Goal: Transaction & Acquisition: Obtain resource

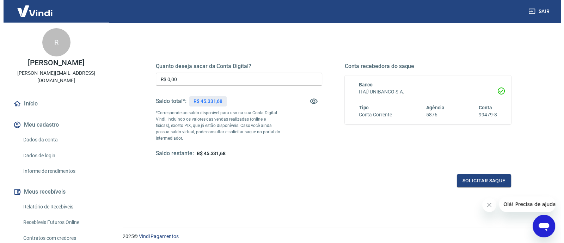
scroll to position [104, 0]
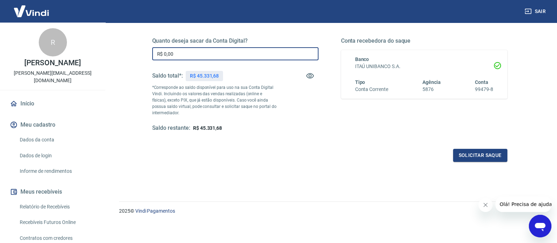
click at [238, 52] on input "R$ 0,00" at bounding box center [235, 53] width 166 height 13
type input "R$ 45.331,68"
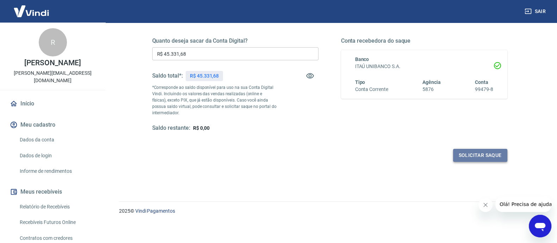
click at [478, 150] on button "Solicitar saque" at bounding box center [480, 155] width 54 height 13
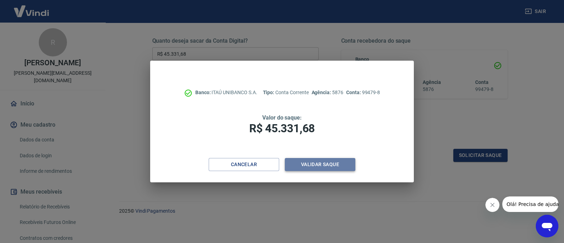
click at [333, 167] on button "Validar saque" at bounding box center [320, 164] width 70 height 13
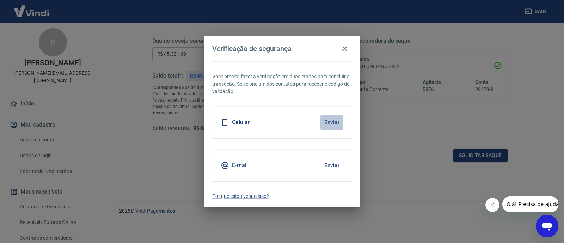
click at [330, 124] on button "Enviar" at bounding box center [331, 122] width 23 height 15
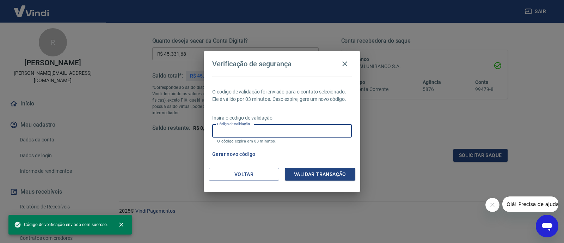
click at [322, 133] on input "Código de validação" at bounding box center [281, 130] width 139 height 13
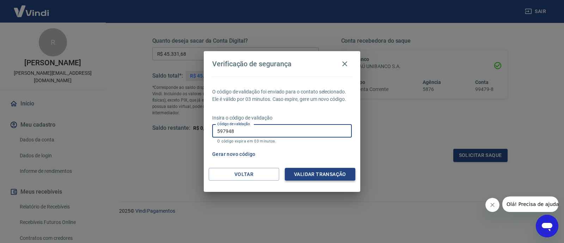
type input "597948"
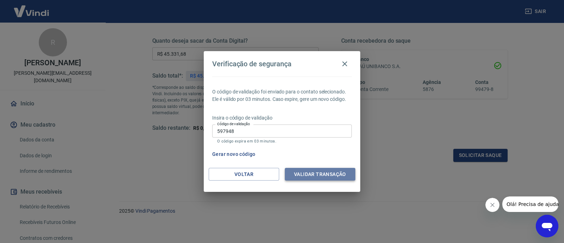
click at [331, 175] on button "Validar transação" at bounding box center [320, 174] width 70 height 13
click at [489, 201] on button "Fechar mensagem da empresa" at bounding box center [492, 205] width 14 height 14
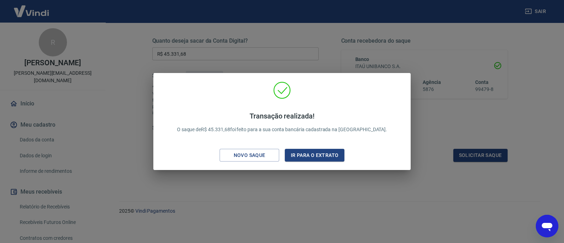
click at [308, 170] on div "Transação realizada! O saque de R$ 45.331,68 foi feito para a sua conta bancári…" at bounding box center [281, 121] width 257 height 97
click at [322, 154] on button "Ir para o extrato" at bounding box center [315, 155] width 60 height 13
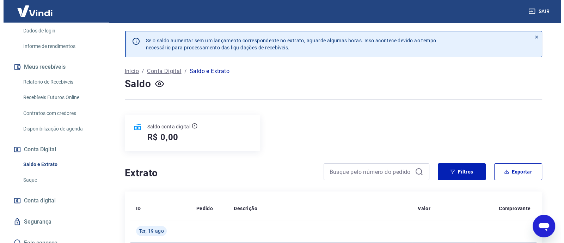
scroll to position [119, 0]
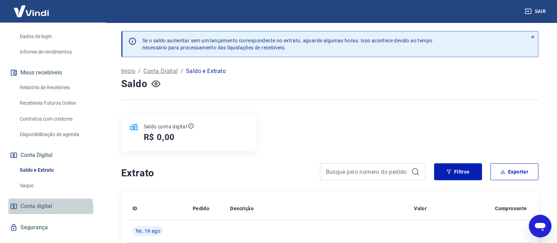
click at [50, 201] on span "Conta digital" at bounding box center [36, 206] width 32 height 10
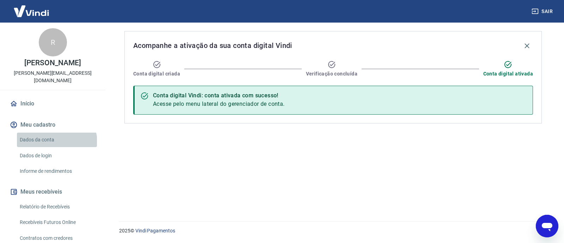
click at [56, 135] on link "Dados da conta" at bounding box center [57, 139] width 80 height 14
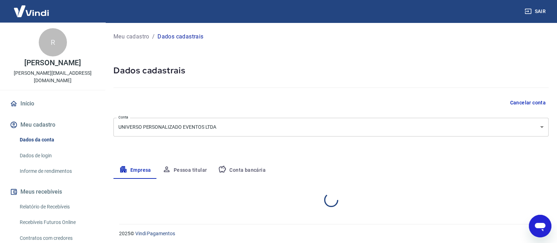
select select "SP"
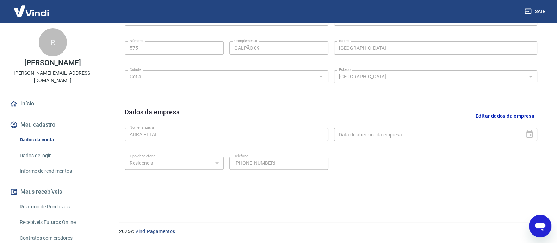
scroll to position [125, 0]
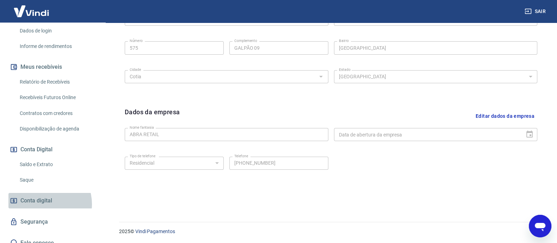
click at [43, 196] on span "Conta digital" at bounding box center [36, 200] width 32 height 10
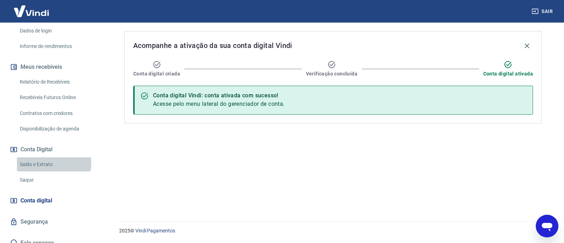
click at [53, 157] on link "Saldo e Extrato" at bounding box center [57, 164] width 80 height 14
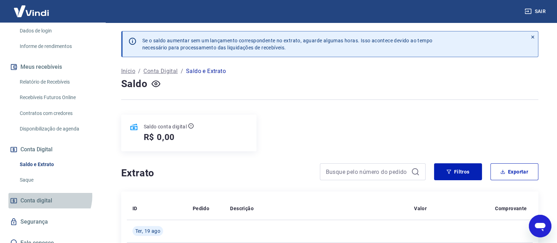
click at [48, 195] on span "Conta digital" at bounding box center [36, 200] width 32 height 10
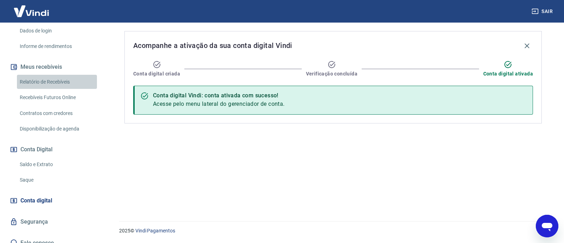
click at [60, 75] on link "Relatório de Recebíveis" at bounding box center [57, 82] width 80 height 14
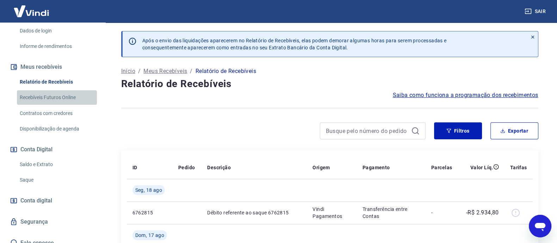
click at [62, 90] on link "Recebíveis Futuros Online" at bounding box center [57, 97] width 80 height 14
